Goal: Transaction & Acquisition: Purchase product/service

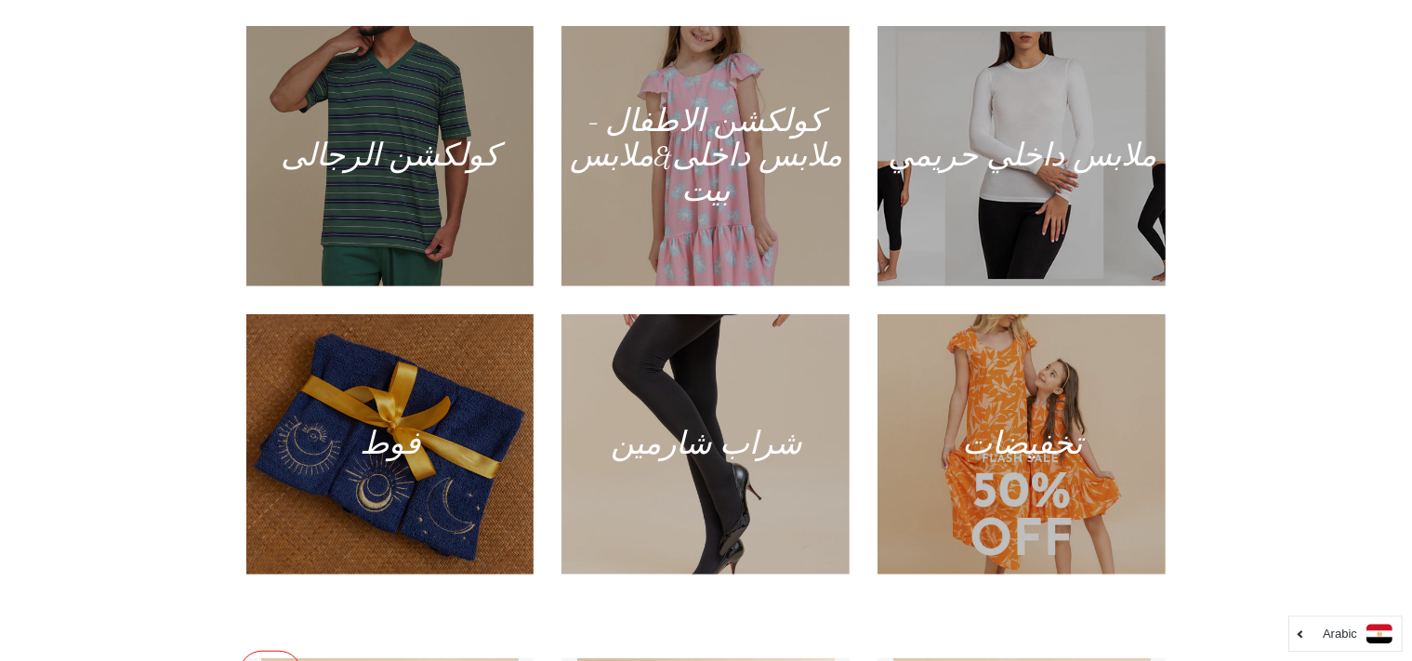
scroll to position [1400, 0]
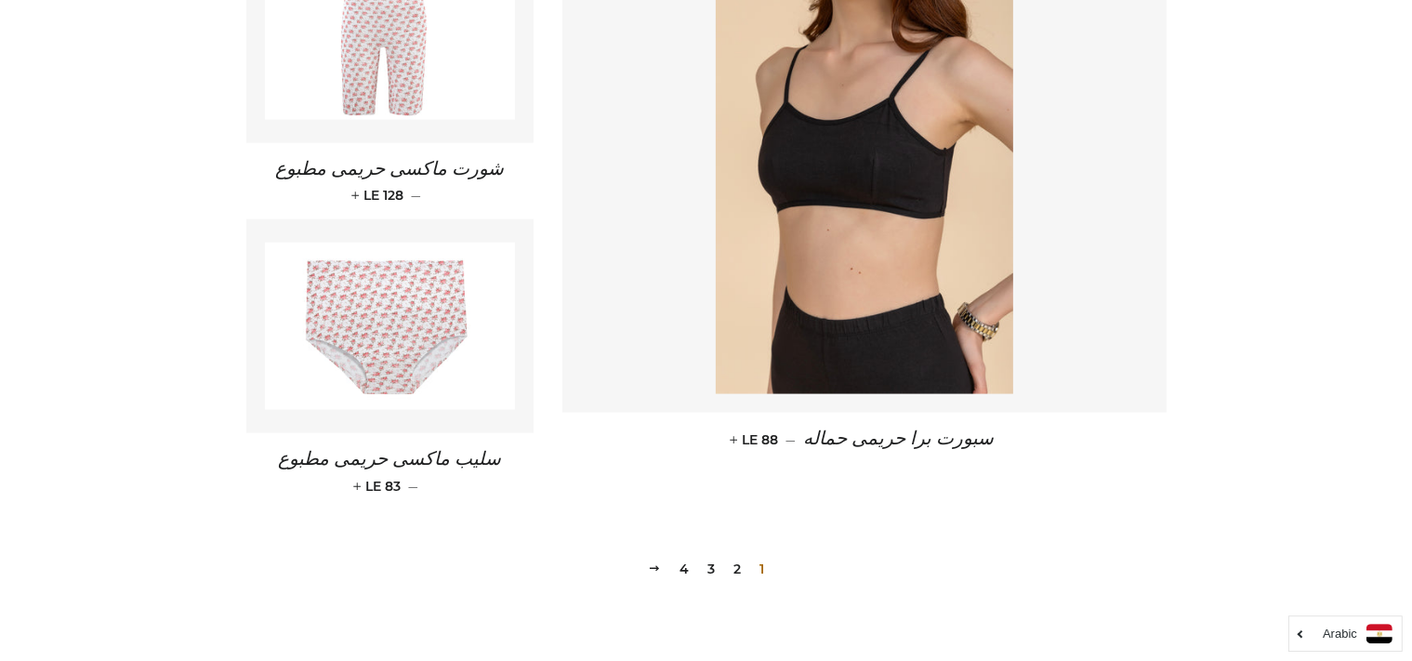
scroll to position [2708, 0]
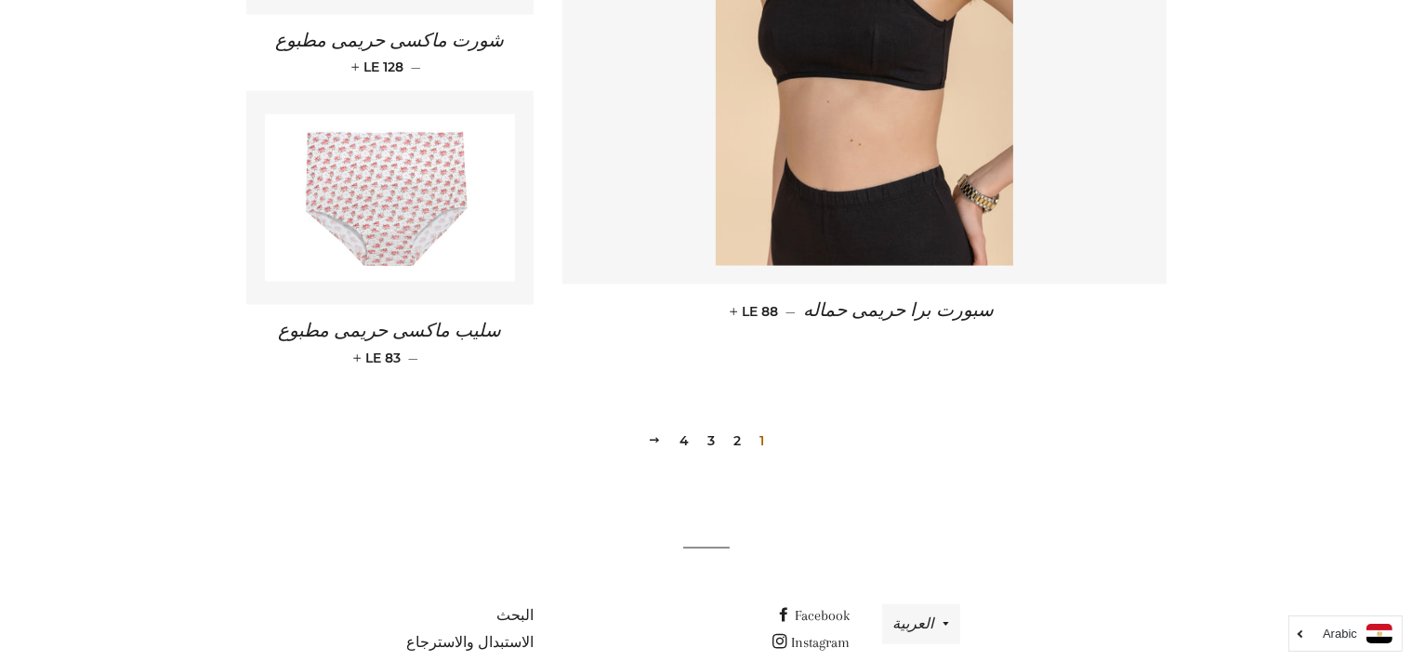
click at [734, 427] on link "2" at bounding box center [737, 441] width 22 height 28
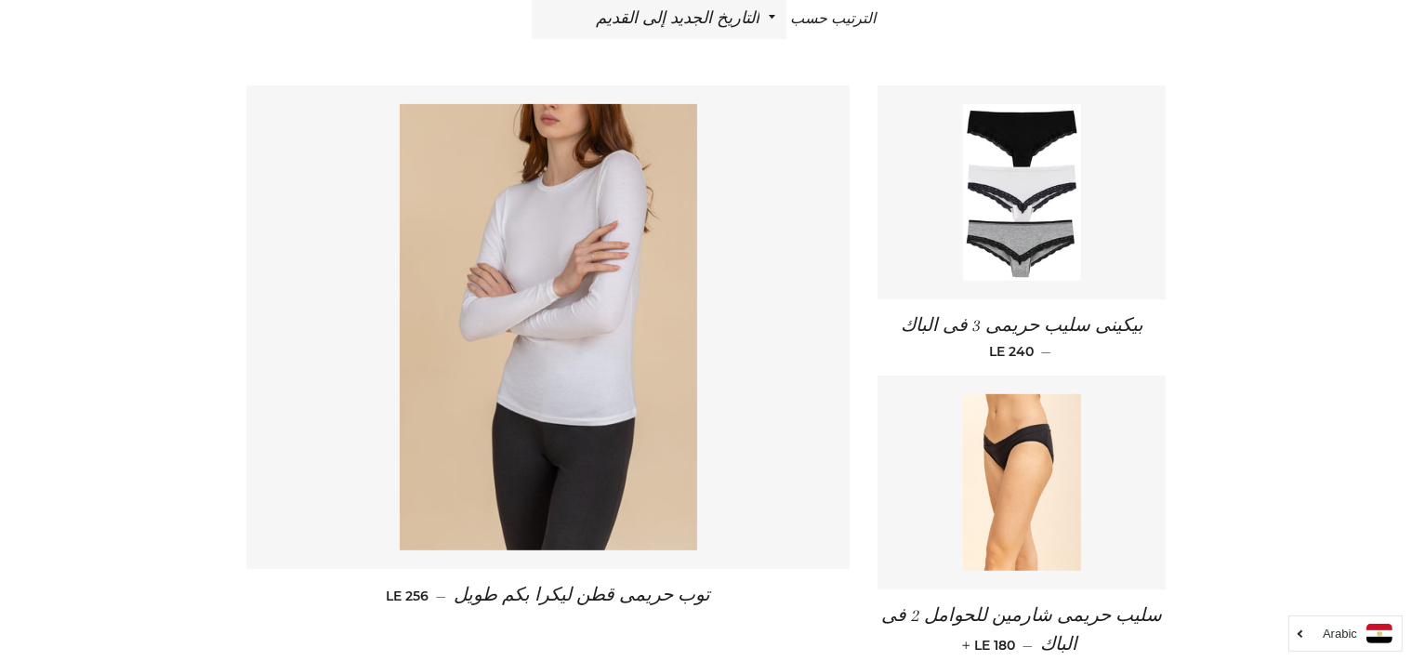
scroll to position [750, 0]
click at [1019, 244] on img at bounding box center [1022, 191] width 118 height 177
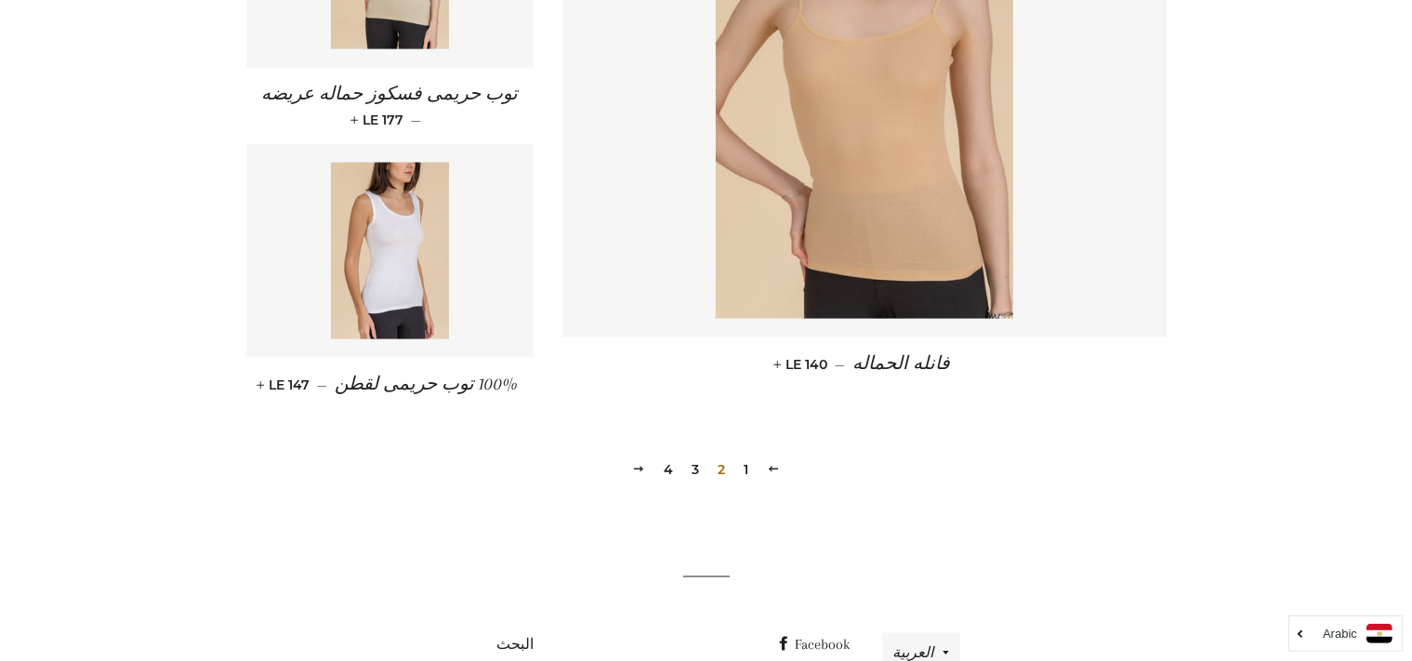
scroll to position [2708, 0]
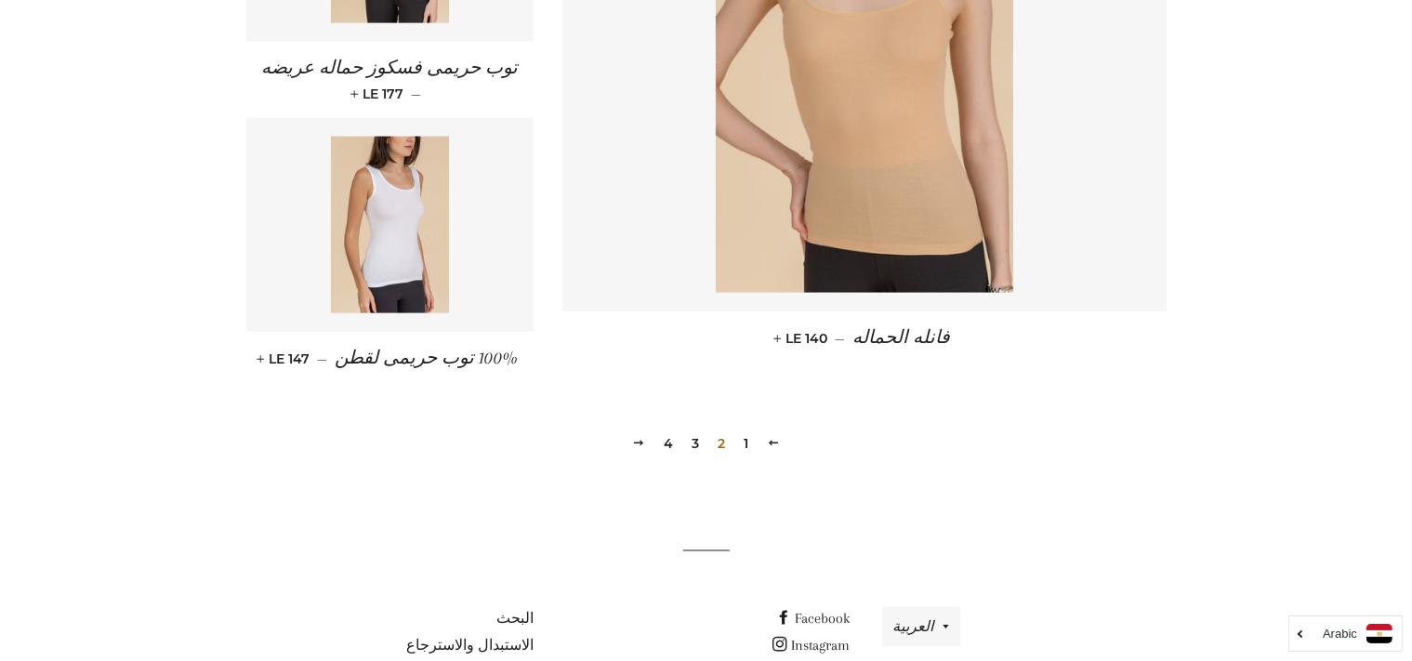
click at [746, 429] on link "1" at bounding box center [746, 443] width 20 height 28
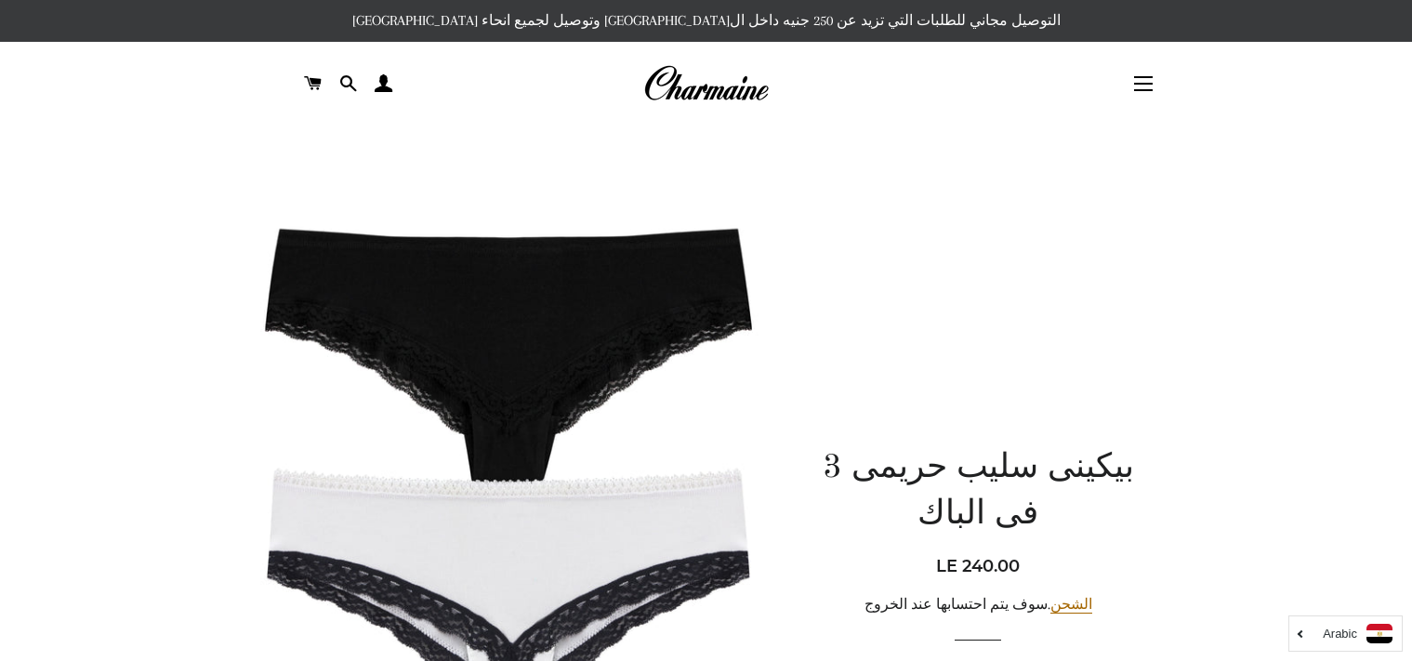
scroll to position [602, 0]
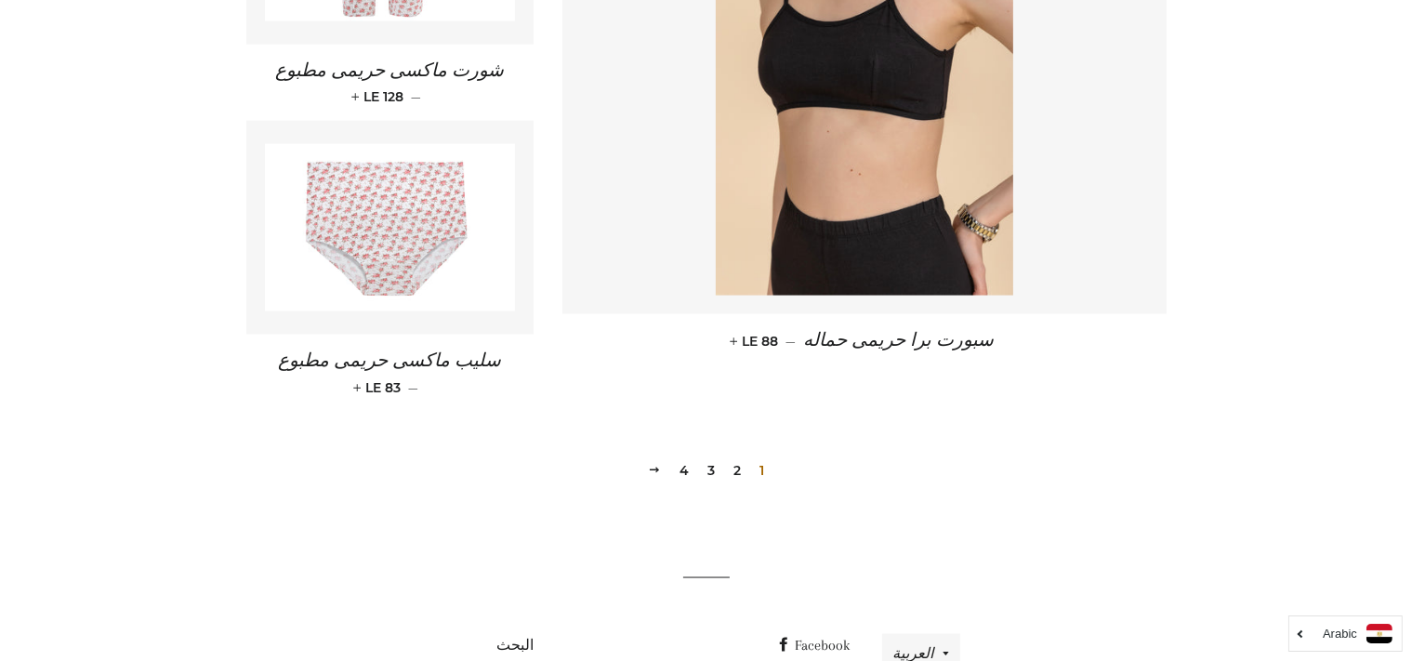
scroll to position [2708, 0]
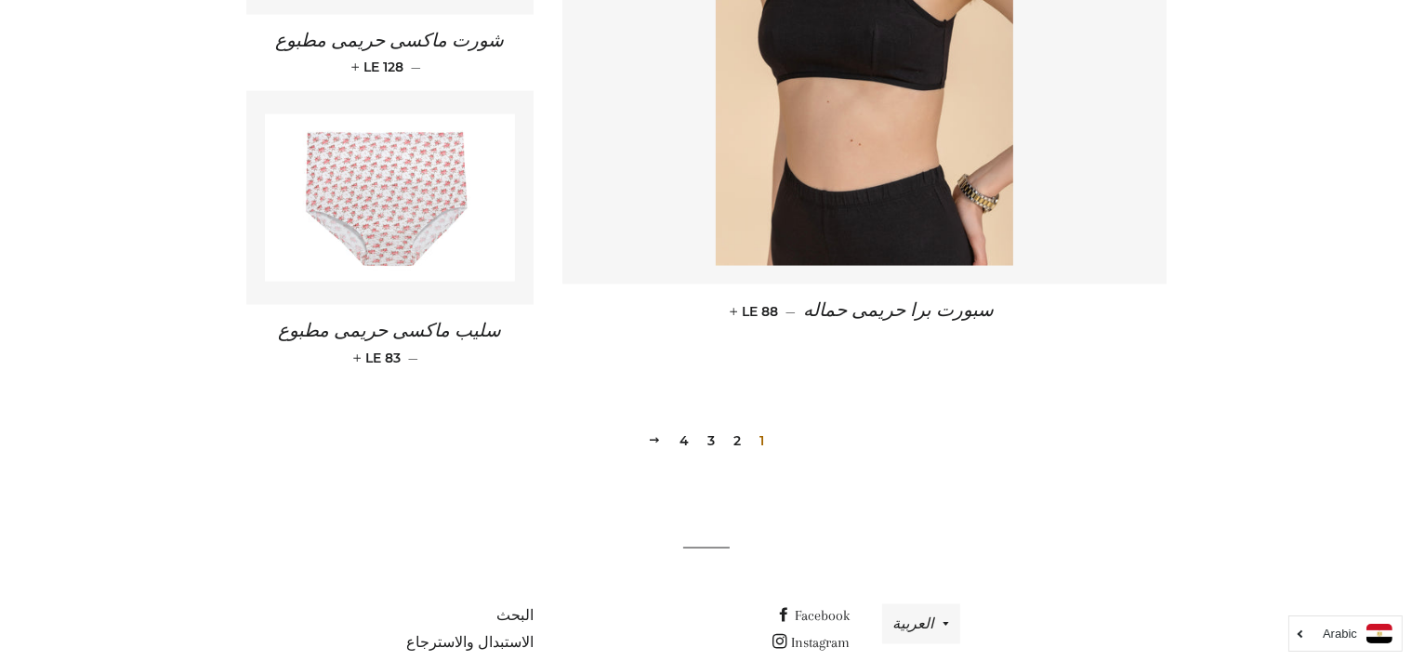
click at [712, 427] on link "3" at bounding box center [711, 441] width 22 height 28
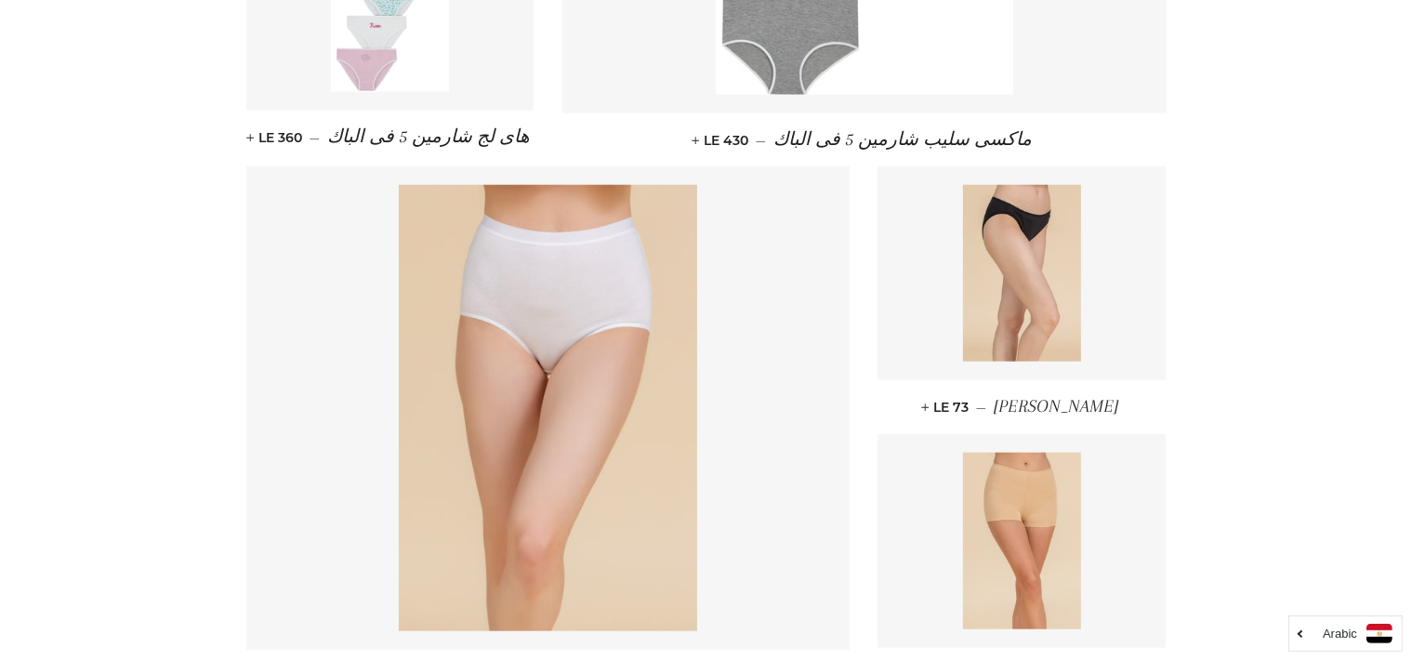
scroll to position [1742, 0]
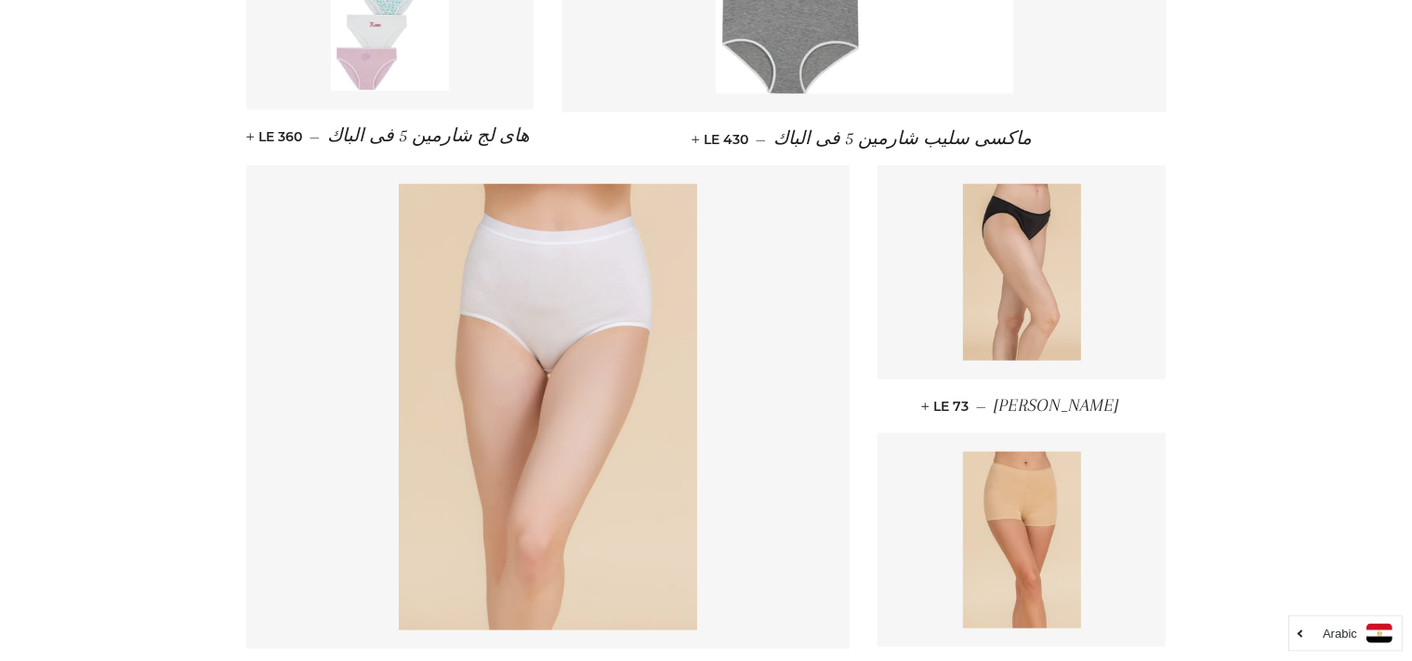
click at [556, 411] on img at bounding box center [547, 407] width 297 height 446
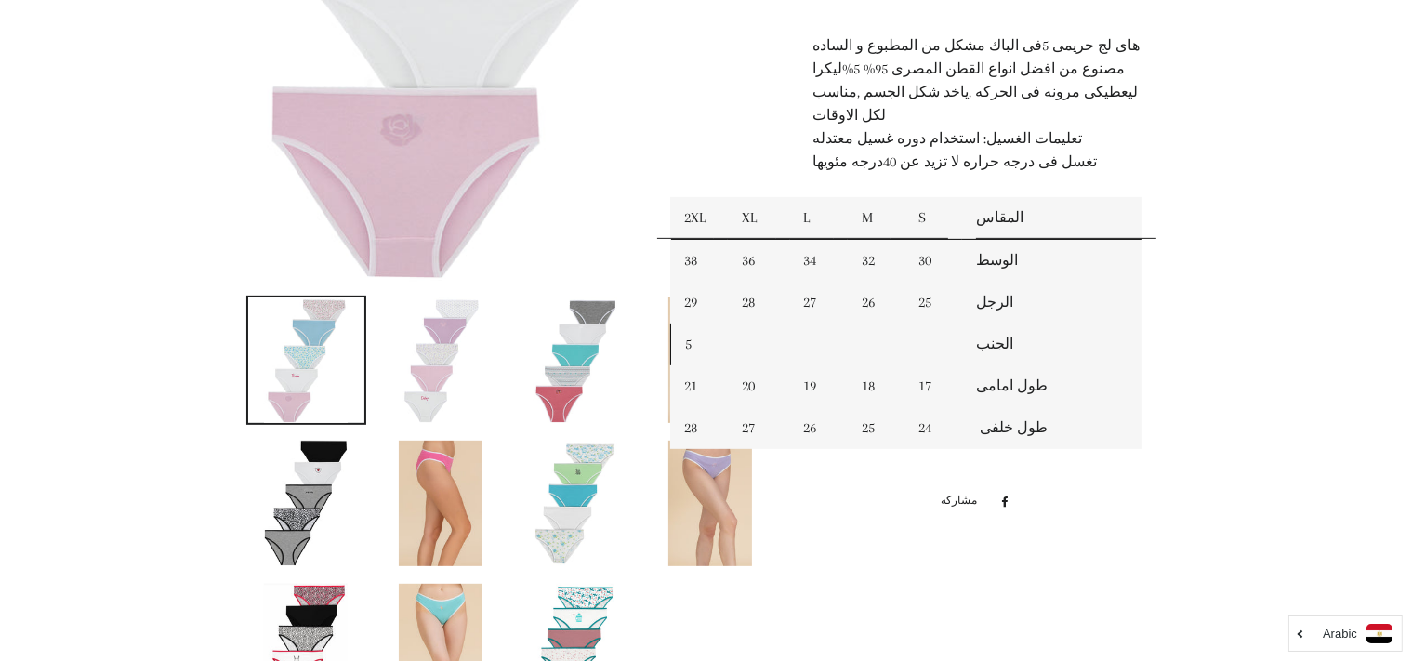
scroll to position [1064, 0]
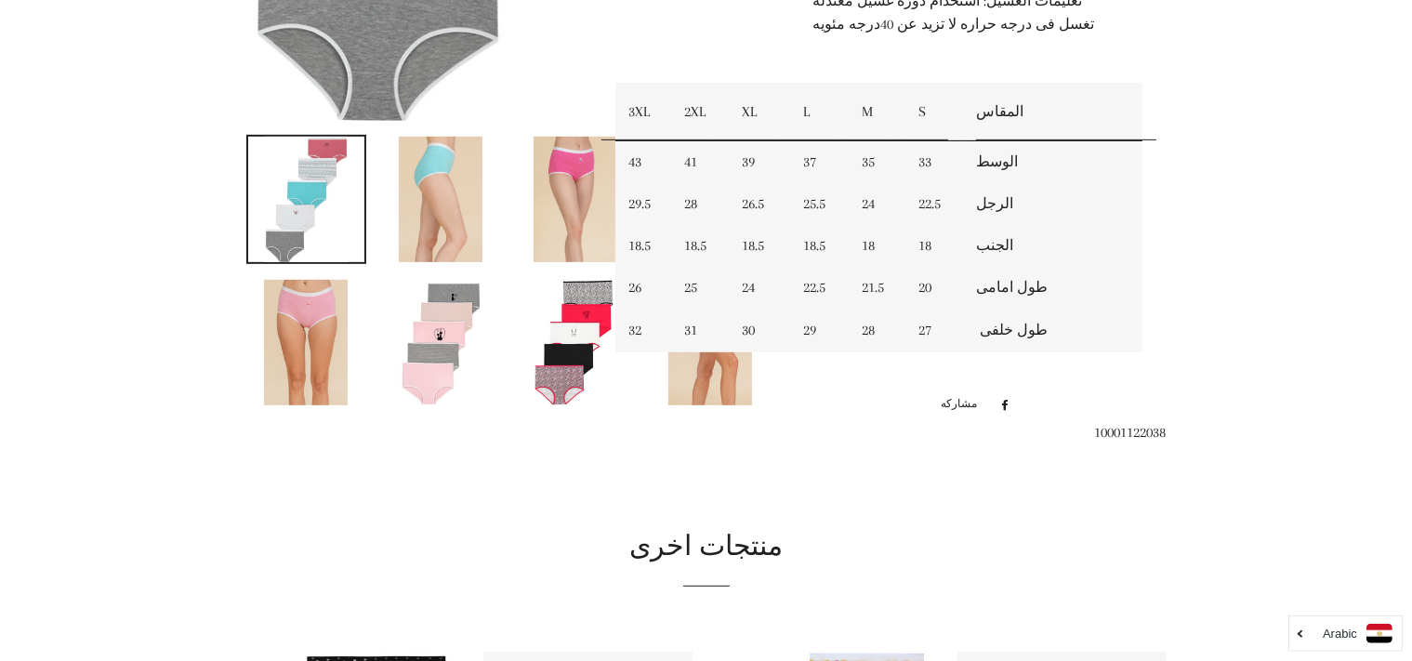
scroll to position [910, 0]
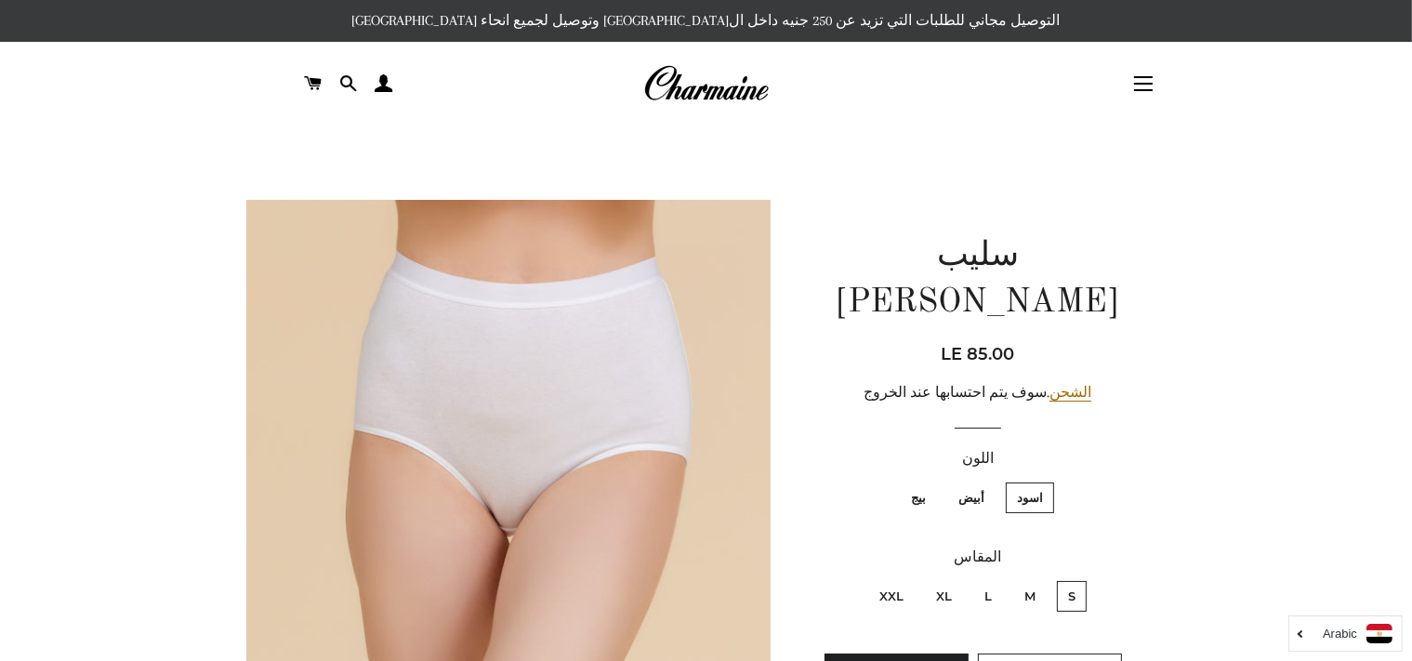
click at [707, 91] on img at bounding box center [706, 83] width 126 height 41
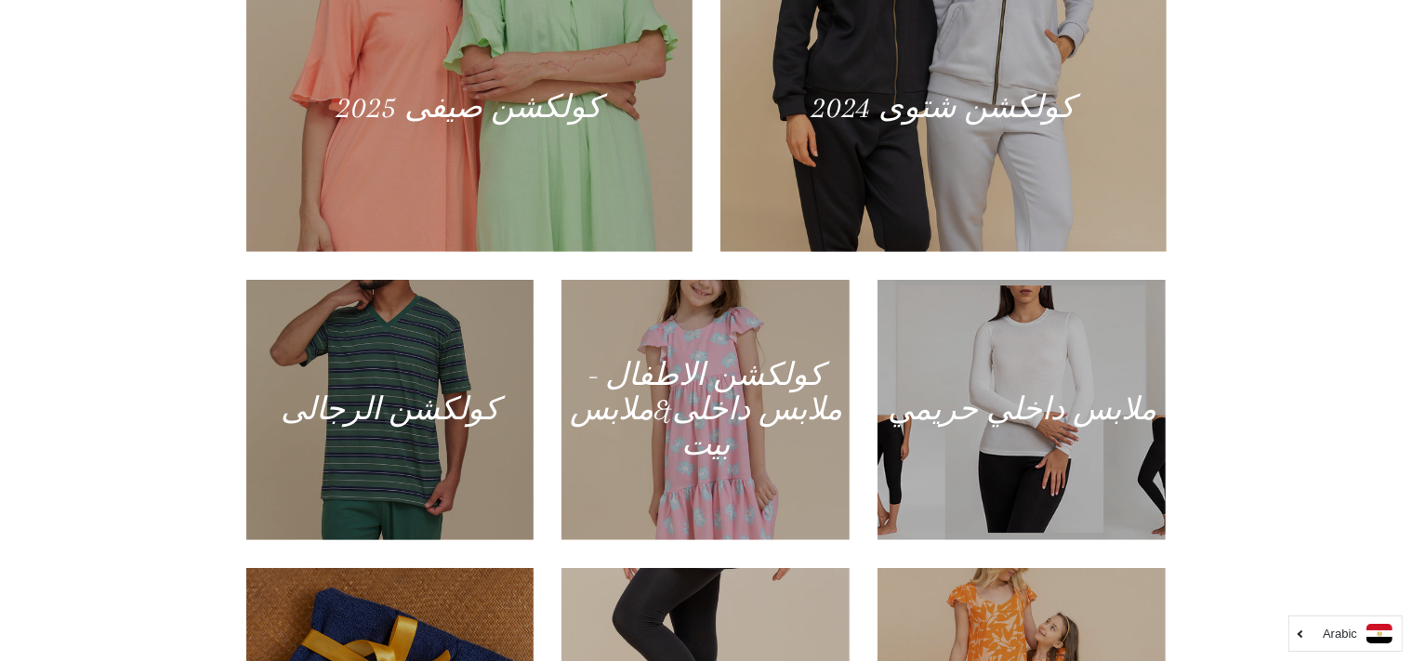
scroll to position [964, 0]
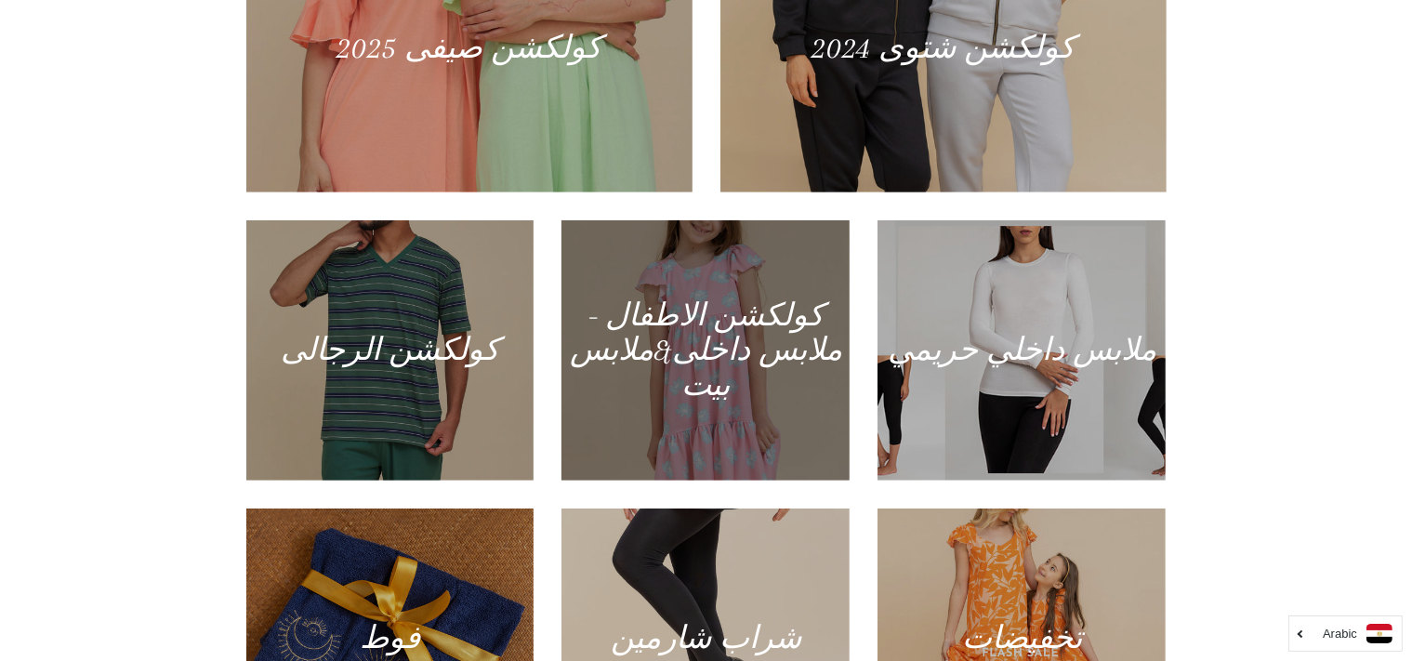
click at [713, 389] on div at bounding box center [706, 351] width 297 height 268
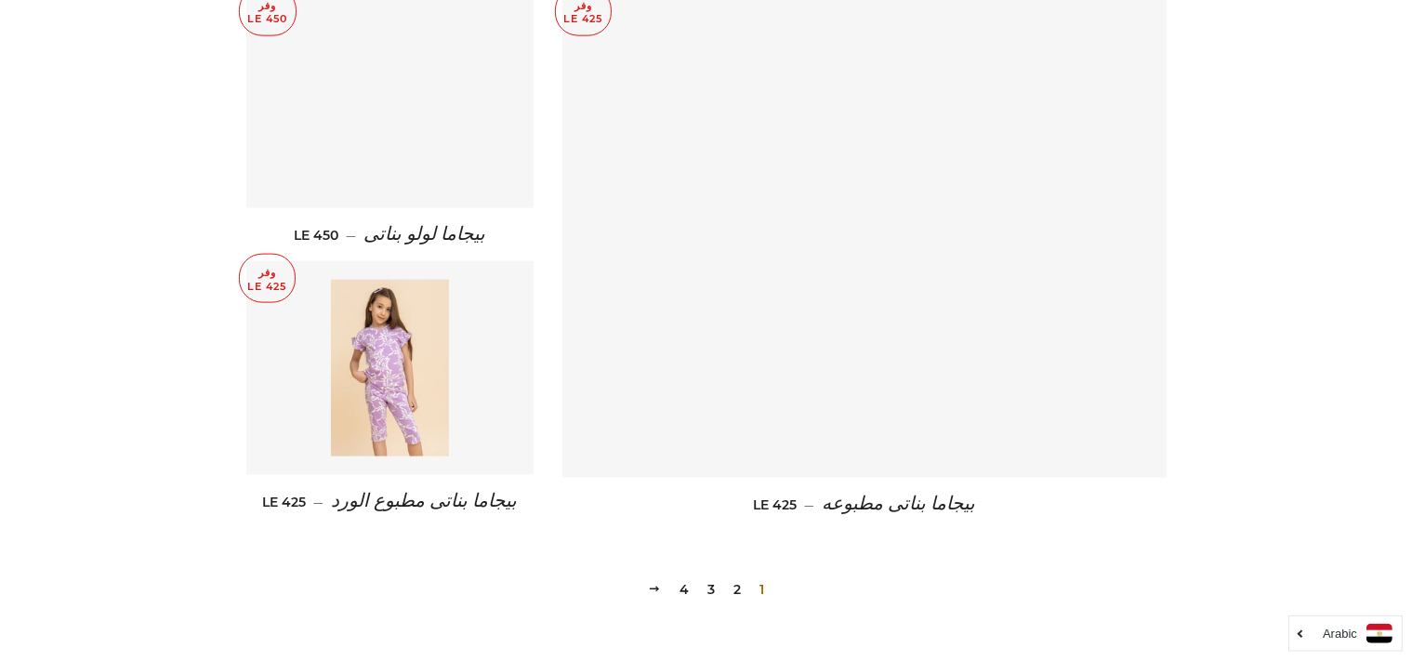
scroll to position [2648, 0]
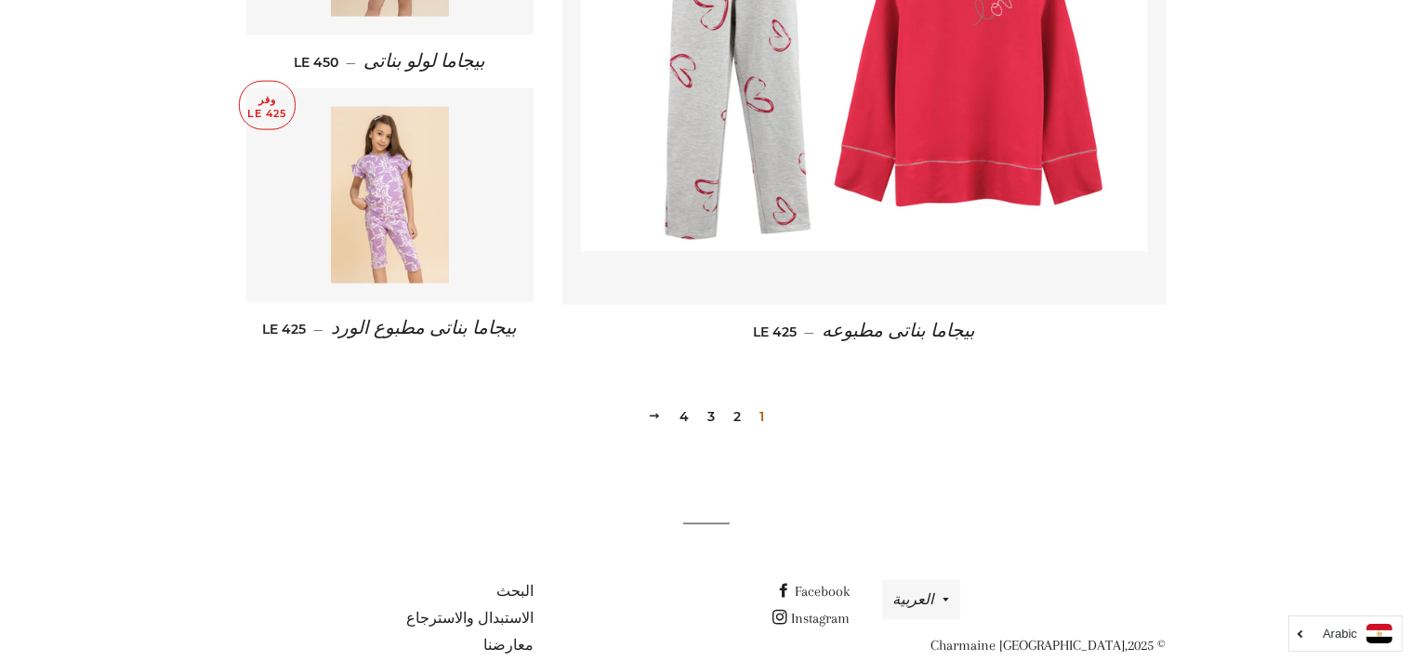
click at [740, 403] on link "2" at bounding box center [737, 417] width 22 height 28
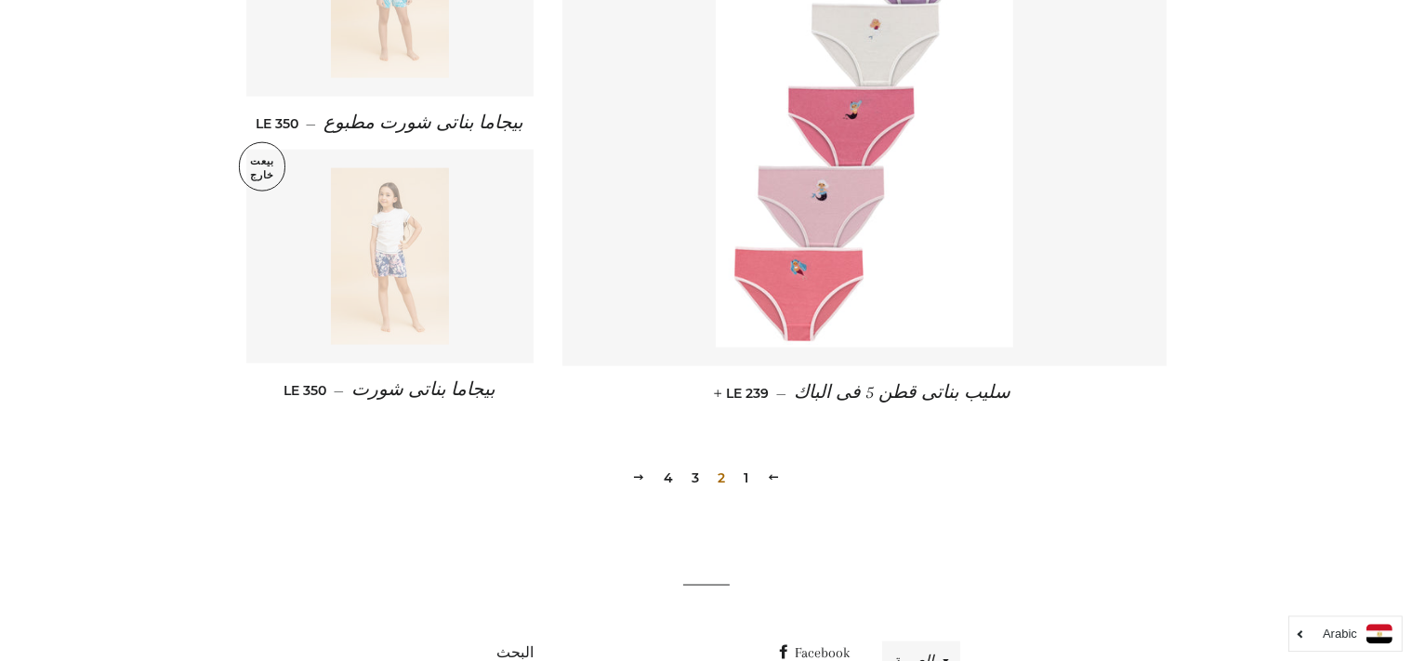
scroll to position [2565, 0]
click at [698, 462] on link "3" at bounding box center [695, 476] width 22 height 28
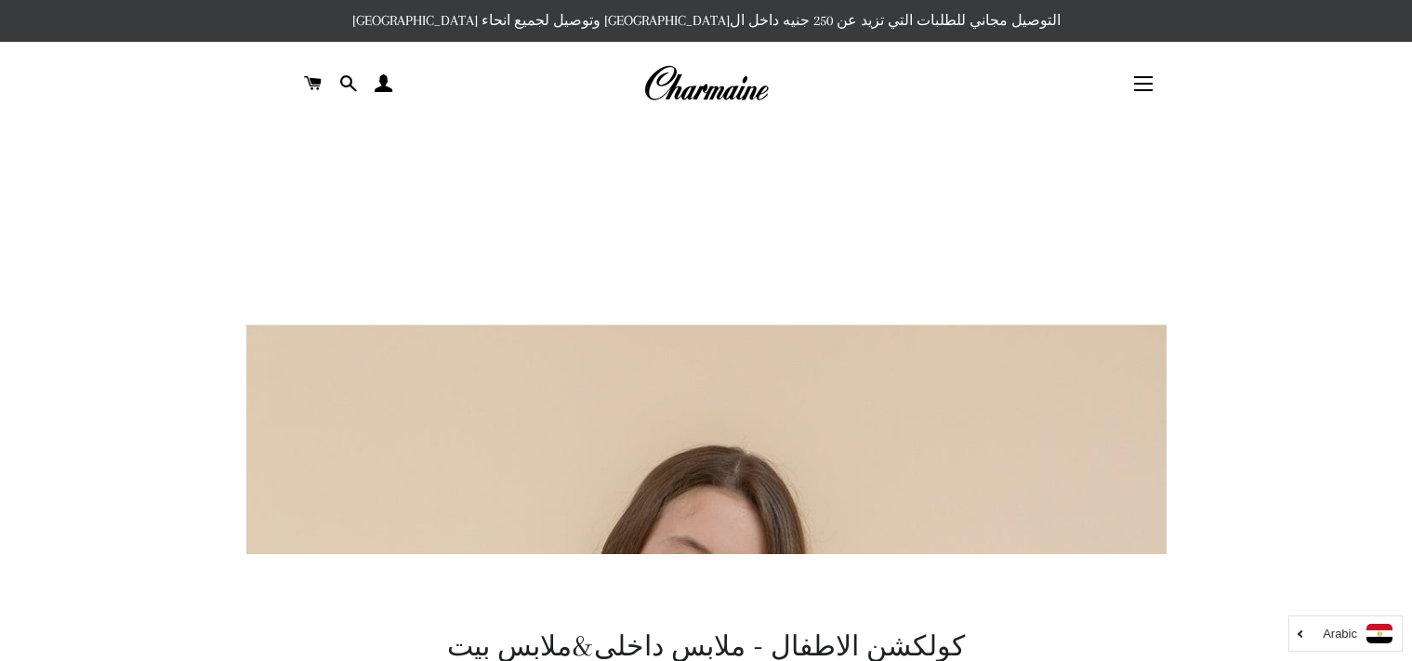
scroll to position [834, 0]
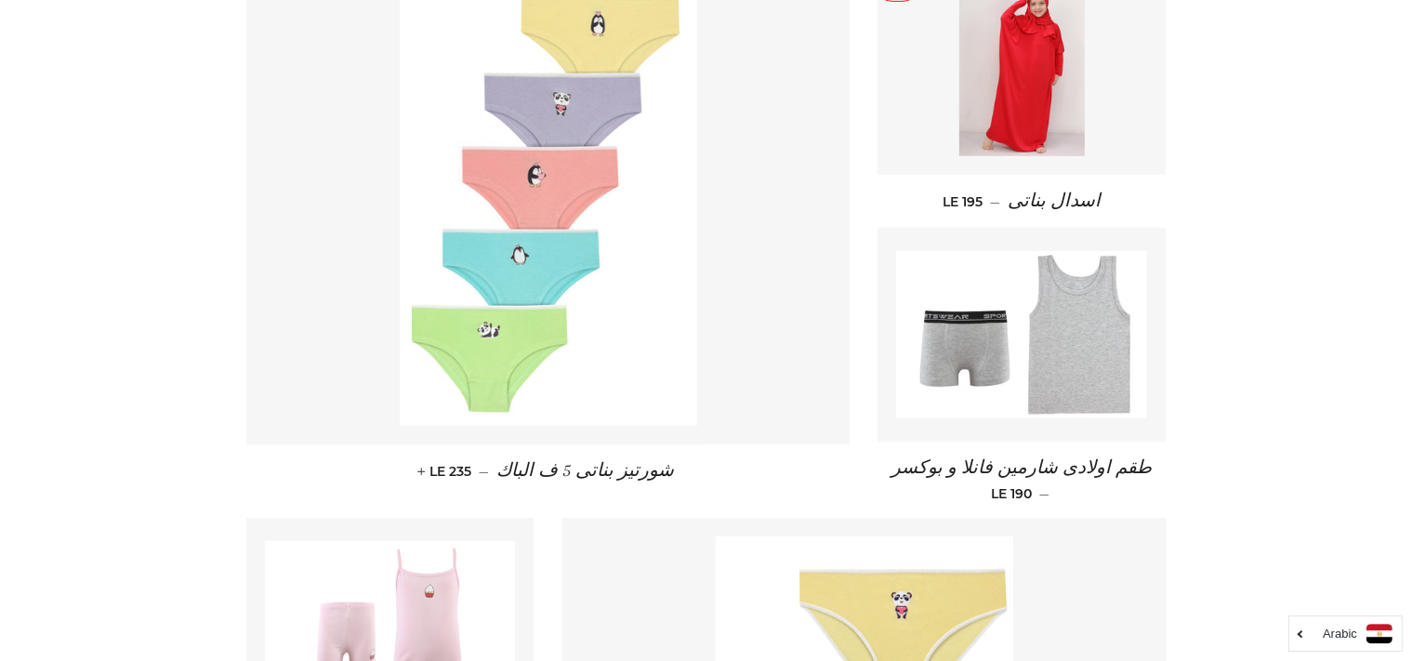
click at [574, 362] on img at bounding box center [548, 203] width 297 height 446
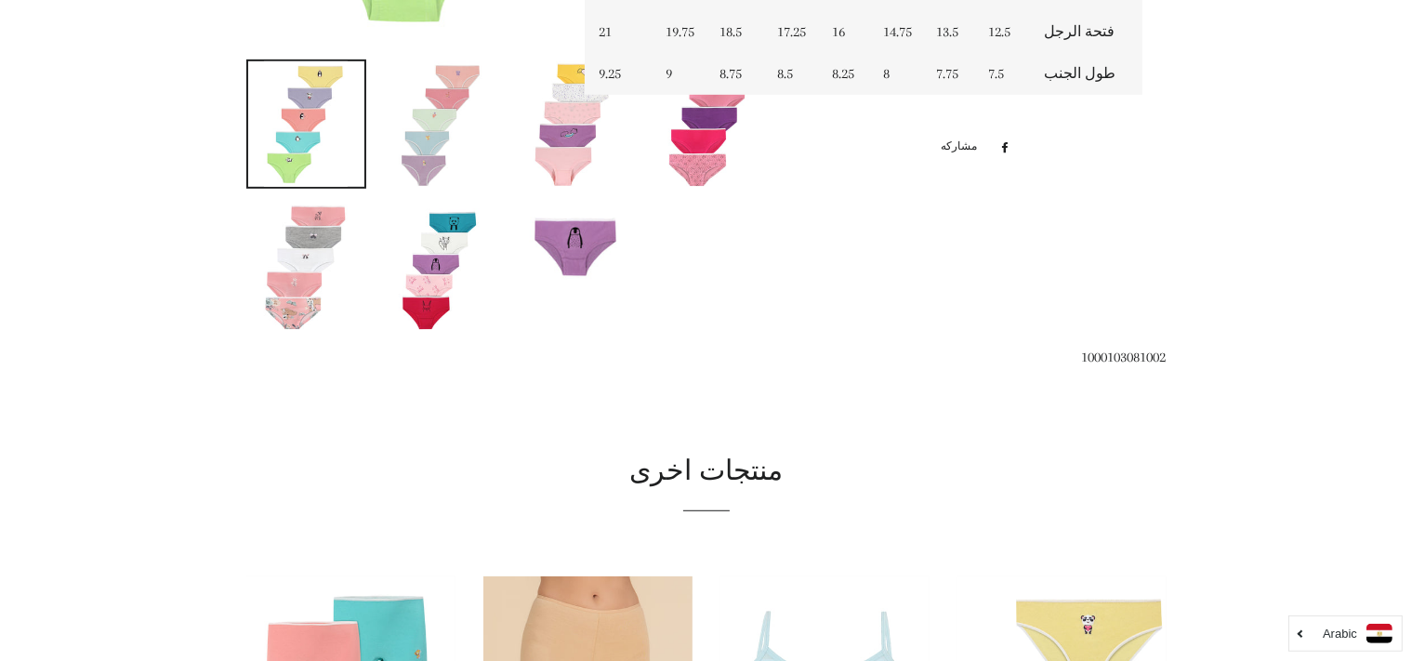
scroll to position [984, 0]
